Goal: Transaction & Acquisition: Obtain resource

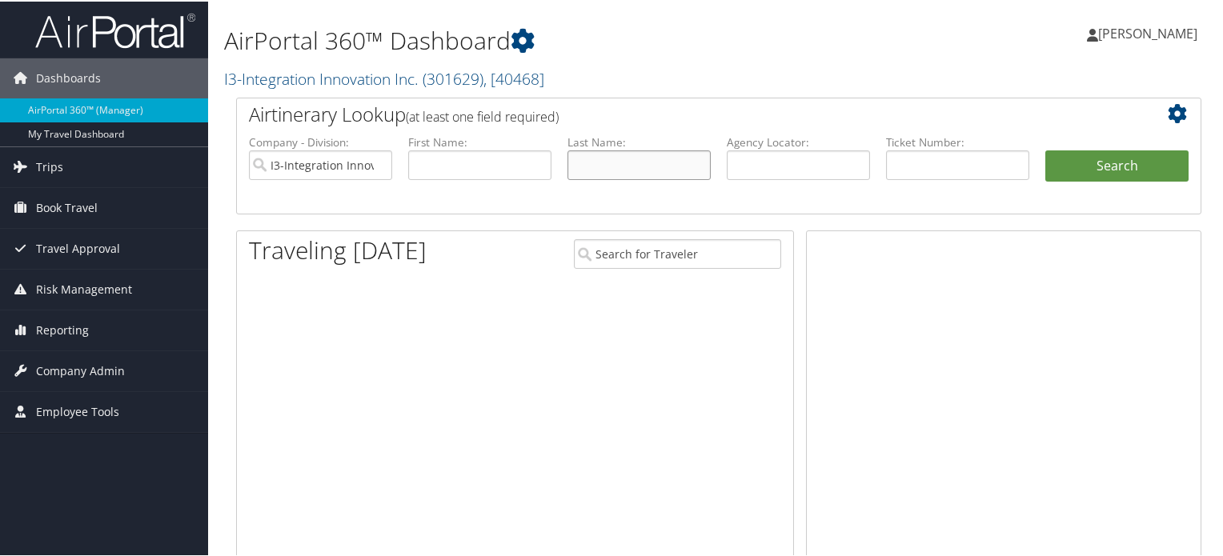
click at [610, 155] on input "text" at bounding box center [639, 164] width 143 height 30
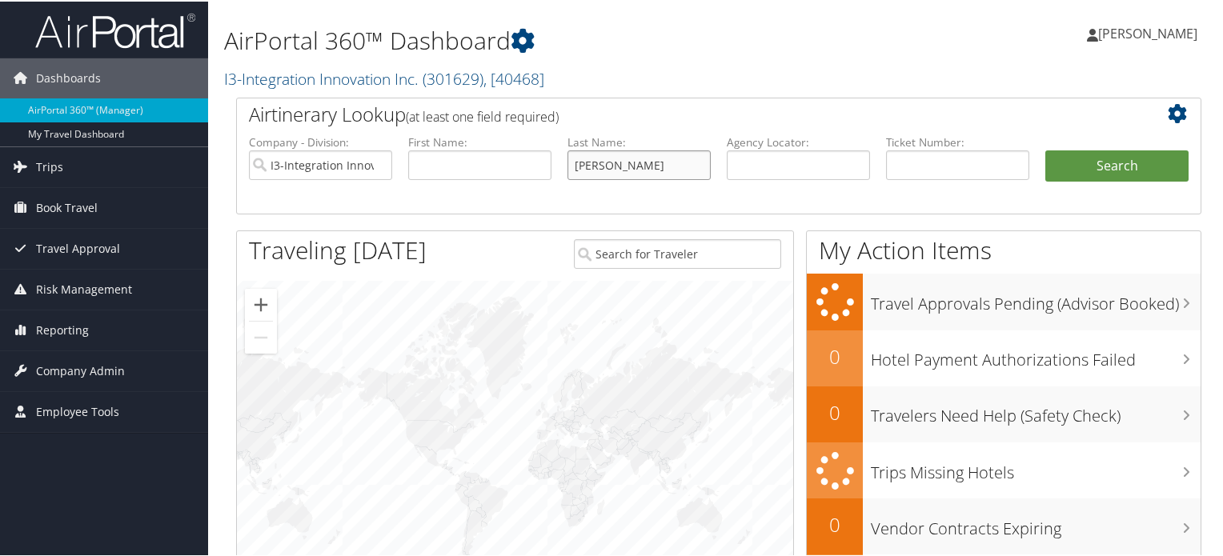
type input "[PERSON_NAME]"
click at [1046, 149] on button "Search" at bounding box center [1117, 165] width 143 height 32
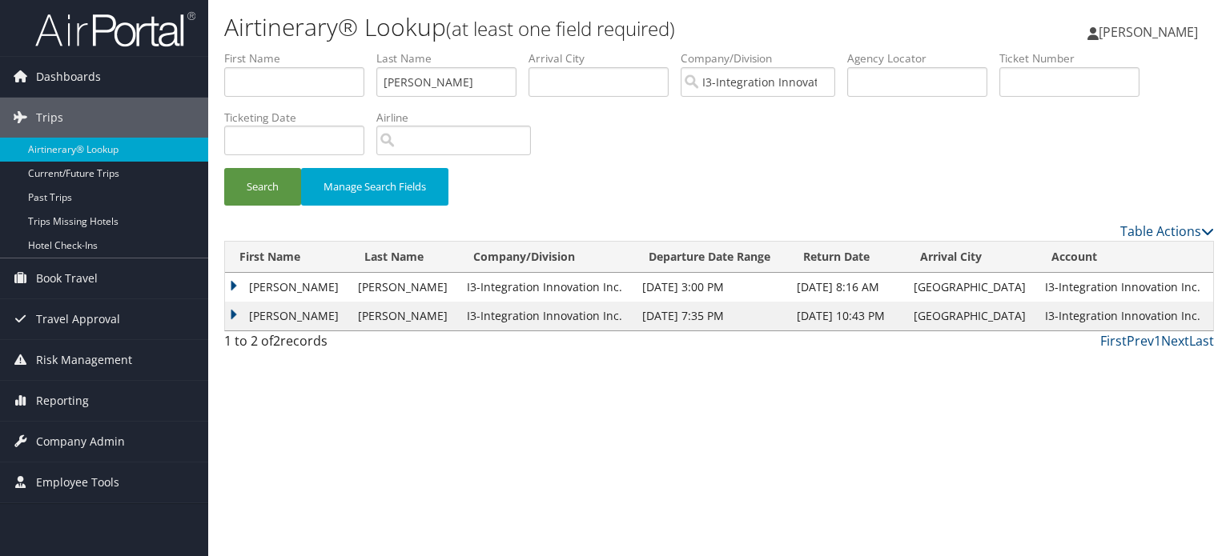
click at [307, 294] on td "[PERSON_NAME]" at bounding box center [287, 287] width 125 height 29
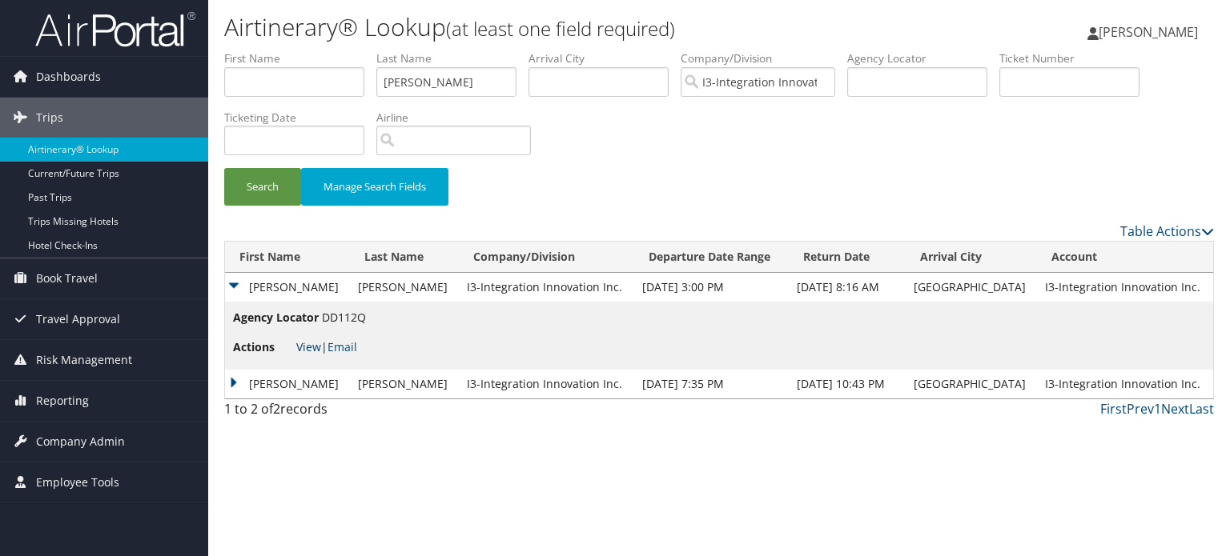
click at [310, 349] on link "View" at bounding box center [308, 346] width 25 height 15
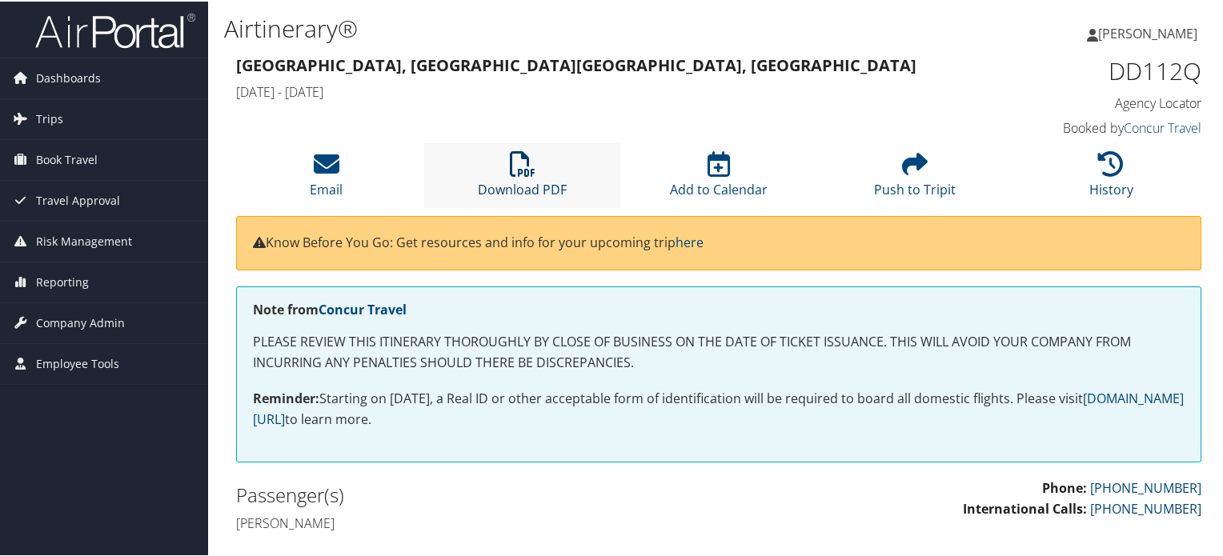
click at [532, 170] on icon at bounding box center [523, 163] width 26 height 26
